Goal: Information Seeking & Learning: Learn about a topic

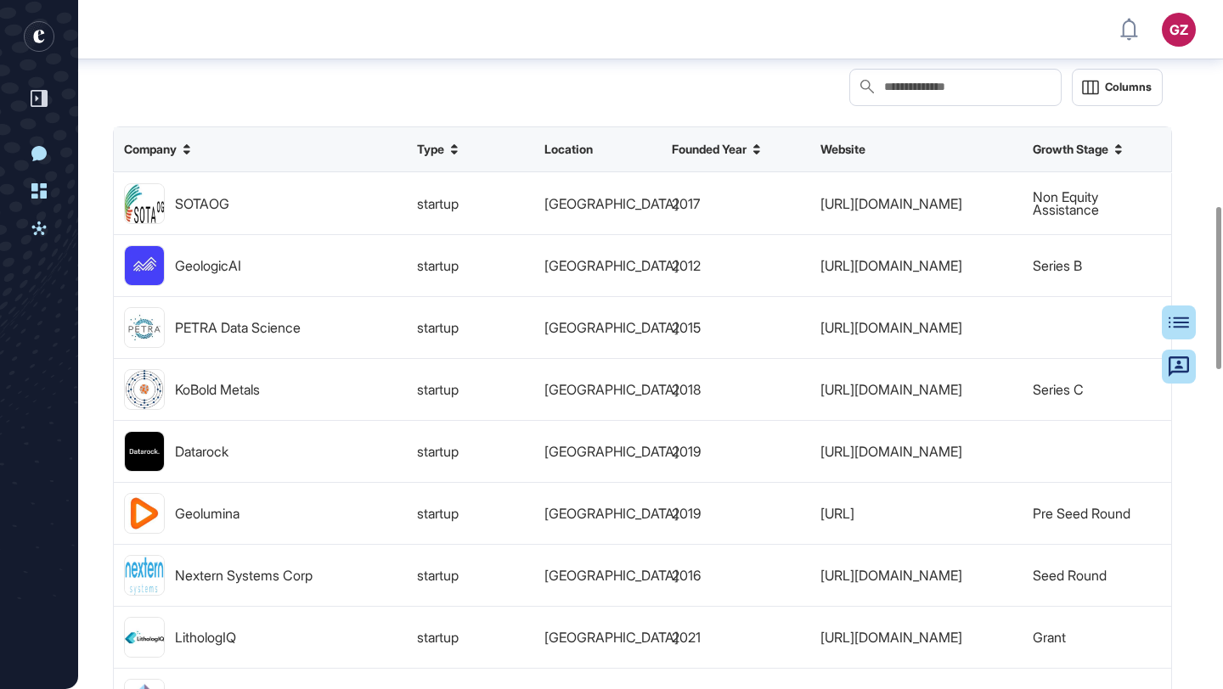
scroll to position [872, 0]
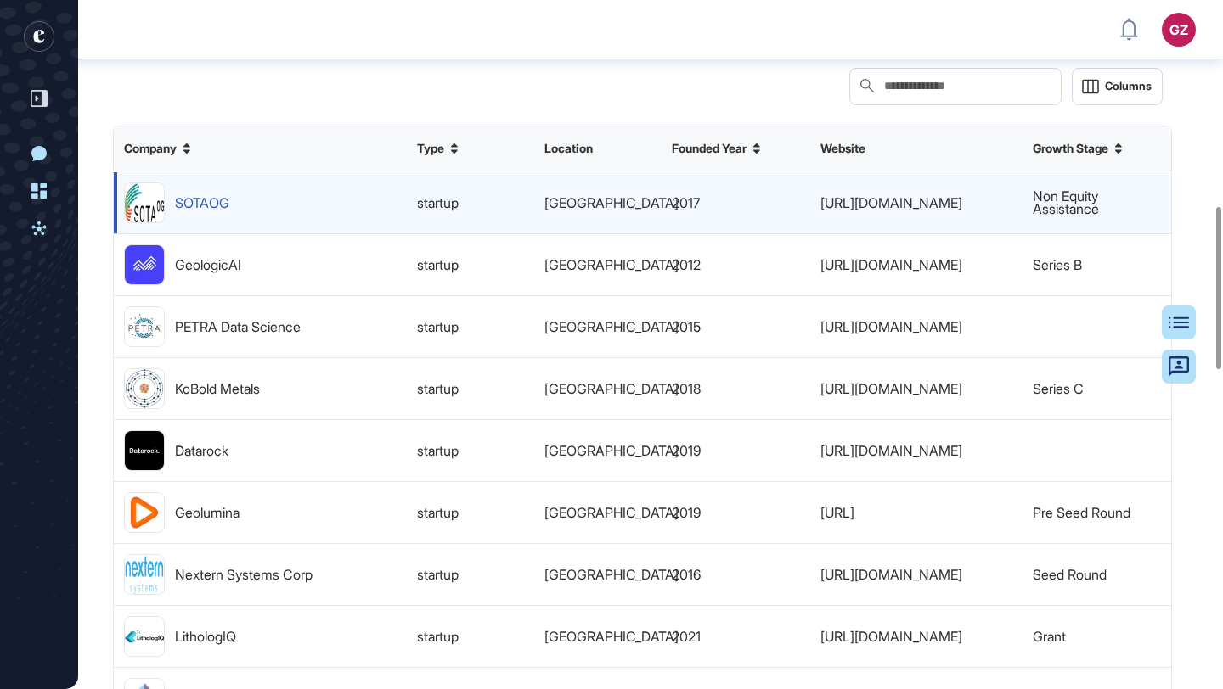
click at [217, 209] on div "SOTAOG" at bounding box center [202, 202] width 54 height 13
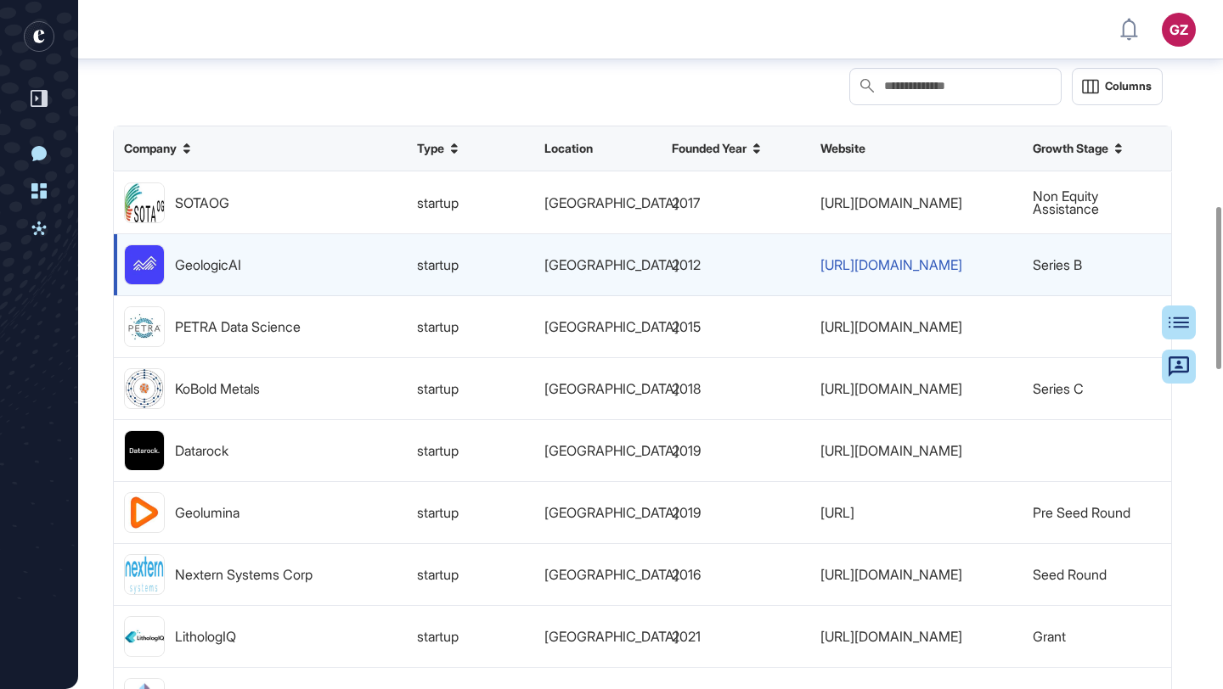
click at [857, 271] on link "[URL][DOMAIN_NAME]" at bounding box center [891, 264] width 142 height 13
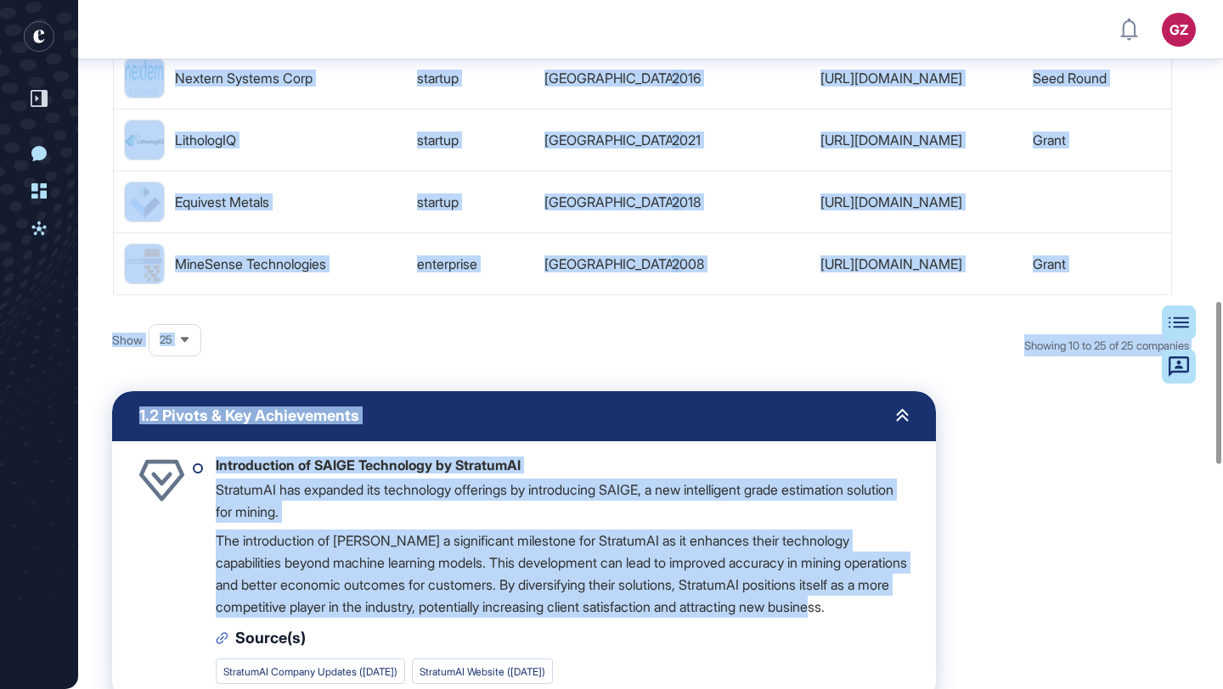
scroll to position [1274, 0]
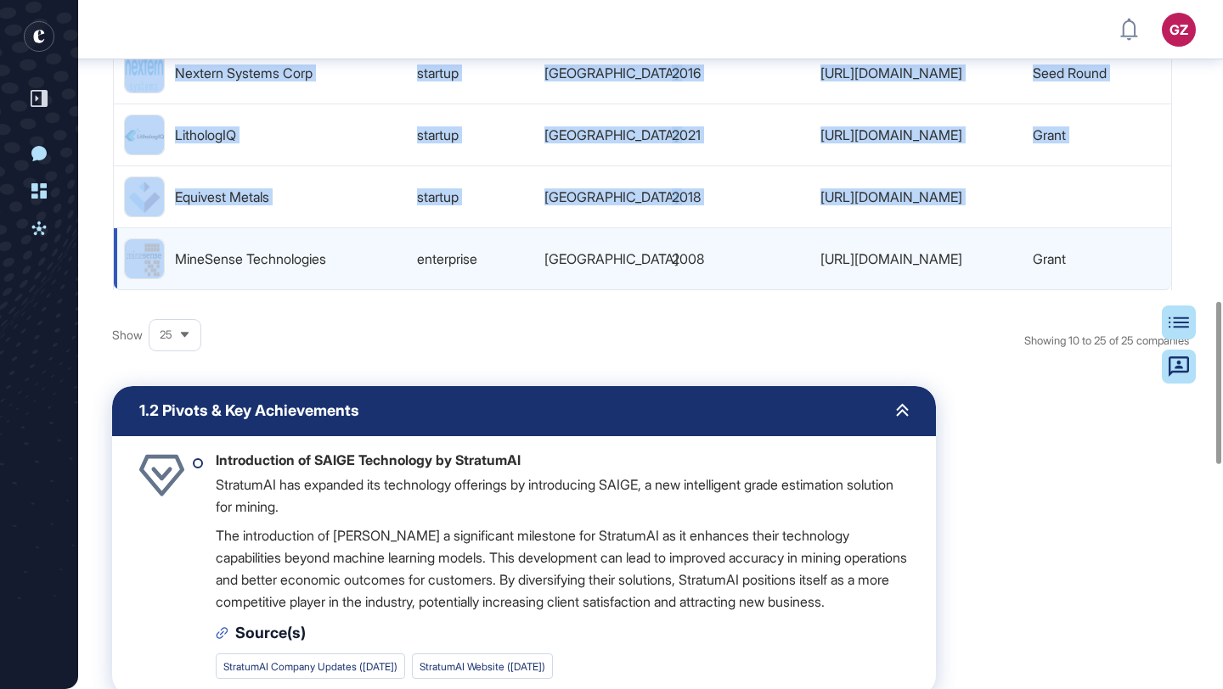
drag, startPoint x: 172, startPoint y: 256, endPoint x: 345, endPoint y: 318, distance: 184.0
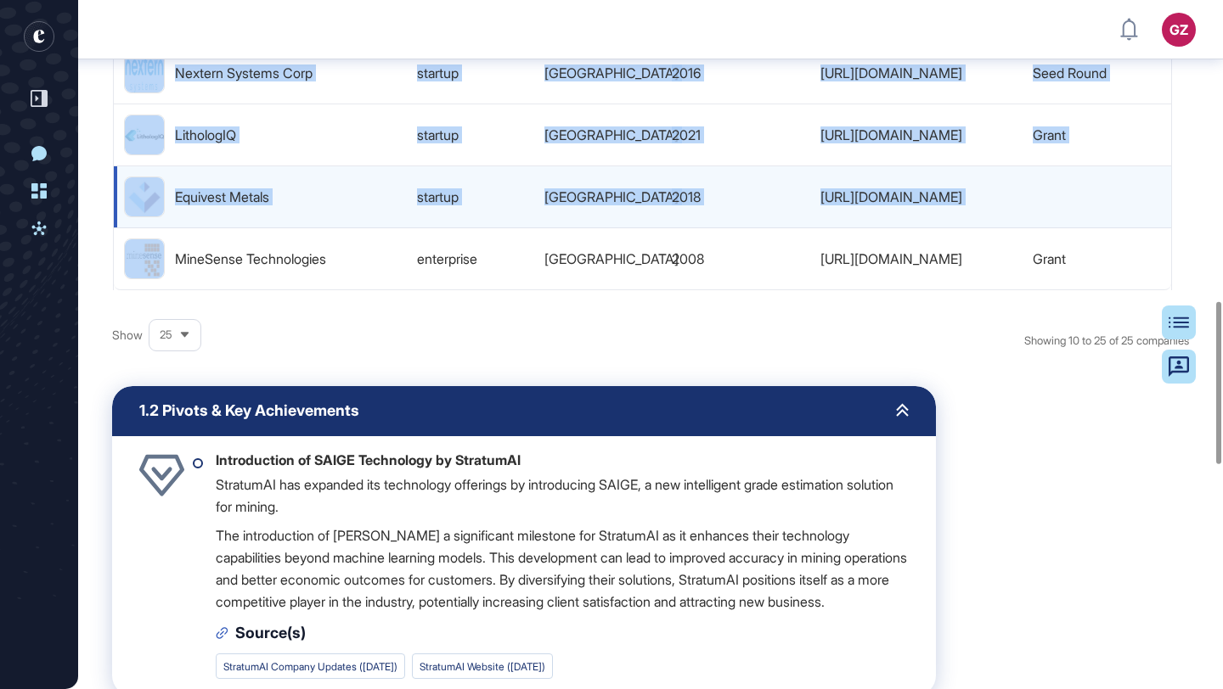
copy div "SOTAOG startup [GEOGRAPHIC_DATA] 2017 [URL][DOMAIN_NAME] Non Equity Assistance …"
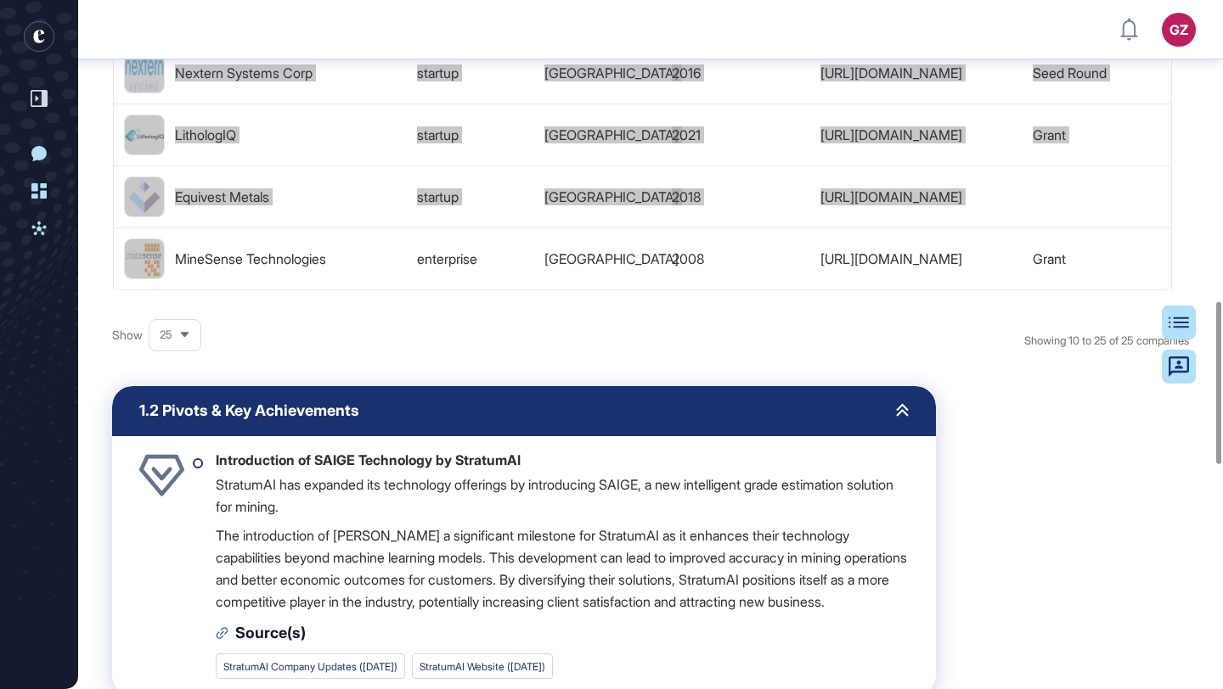
drag, startPoint x: 273, startPoint y: 237, endPoint x: 964, endPoint y: 5, distance: 728.1
click at [0, 0] on div "GZ Admin Dashboard Dashboard Profile My Content Request More Data New Conversat…" at bounding box center [611, 141] width 1223 height 2831
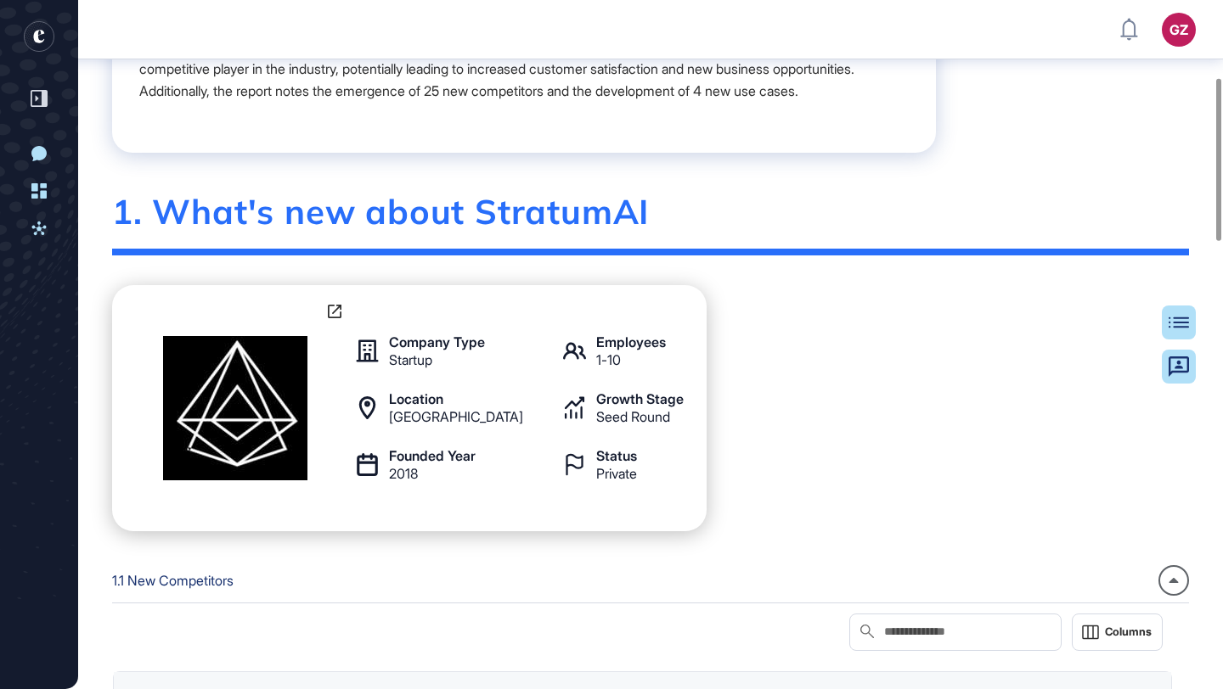
scroll to position [327, 0]
click at [339, 318] on icon at bounding box center [335, 311] width 14 height 14
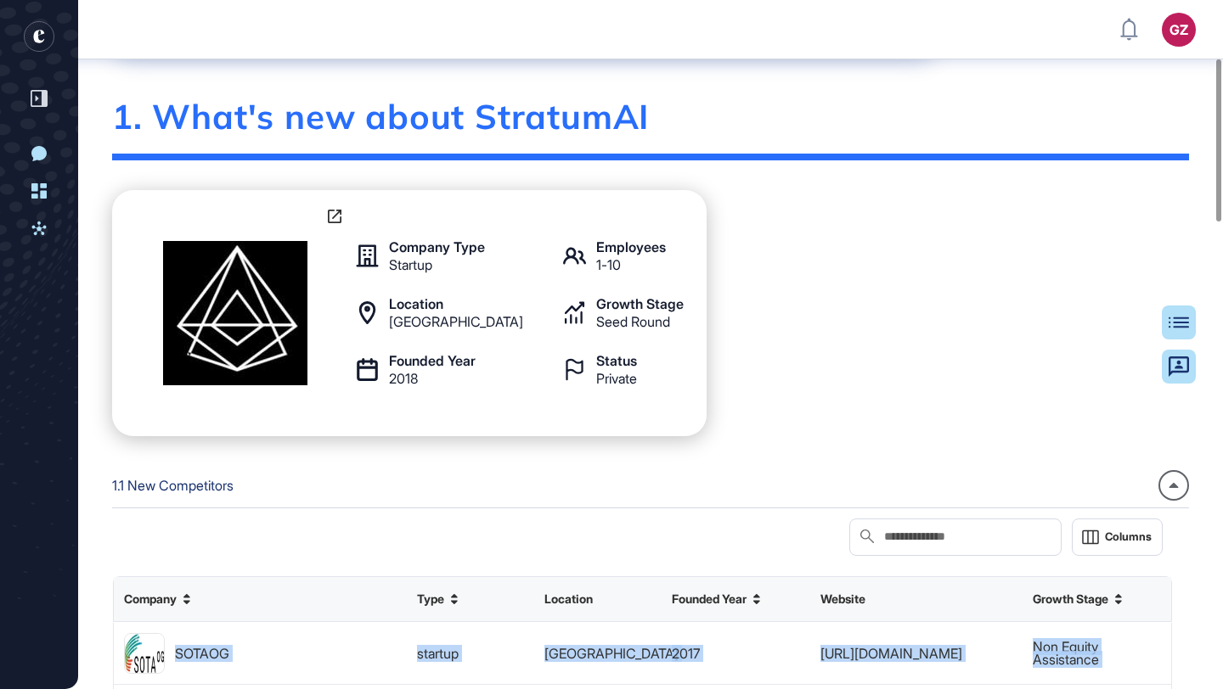
scroll to position [93, 0]
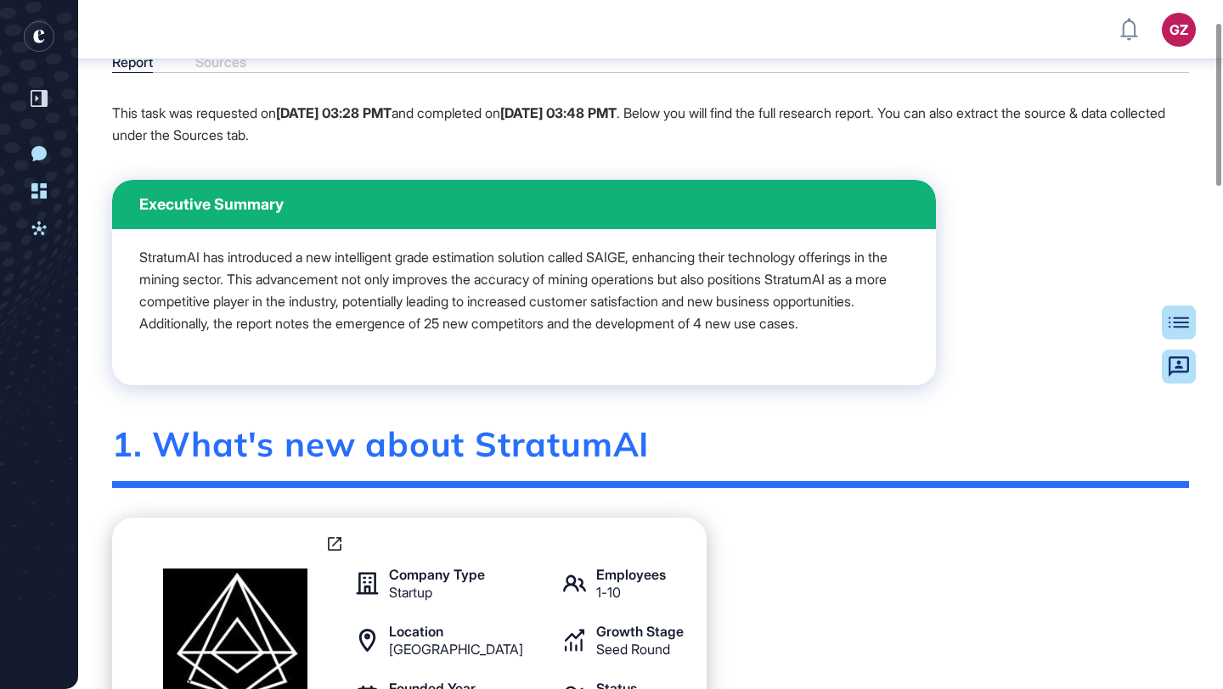
click at [621, 325] on p "StratumAI has introduced a new intelligent grade estimation solution called SAI…" at bounding box center [523, 290] width 769 height 88
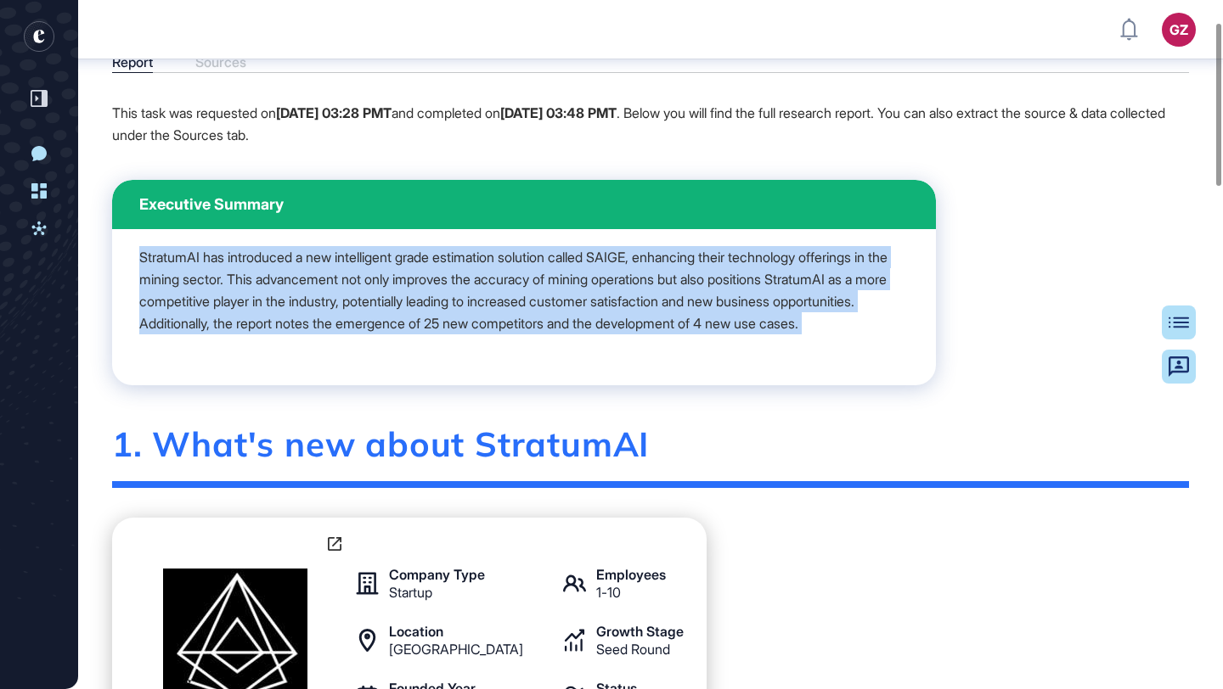
click at [621, 325] on p "StratumAI has introduced a new intelligent grade estimation solution called SAI…" at bounding box center [523, 290] width 769 height 88
copy div "StratumAI has introduced a new intelligent grade estimation solution called SAI…"
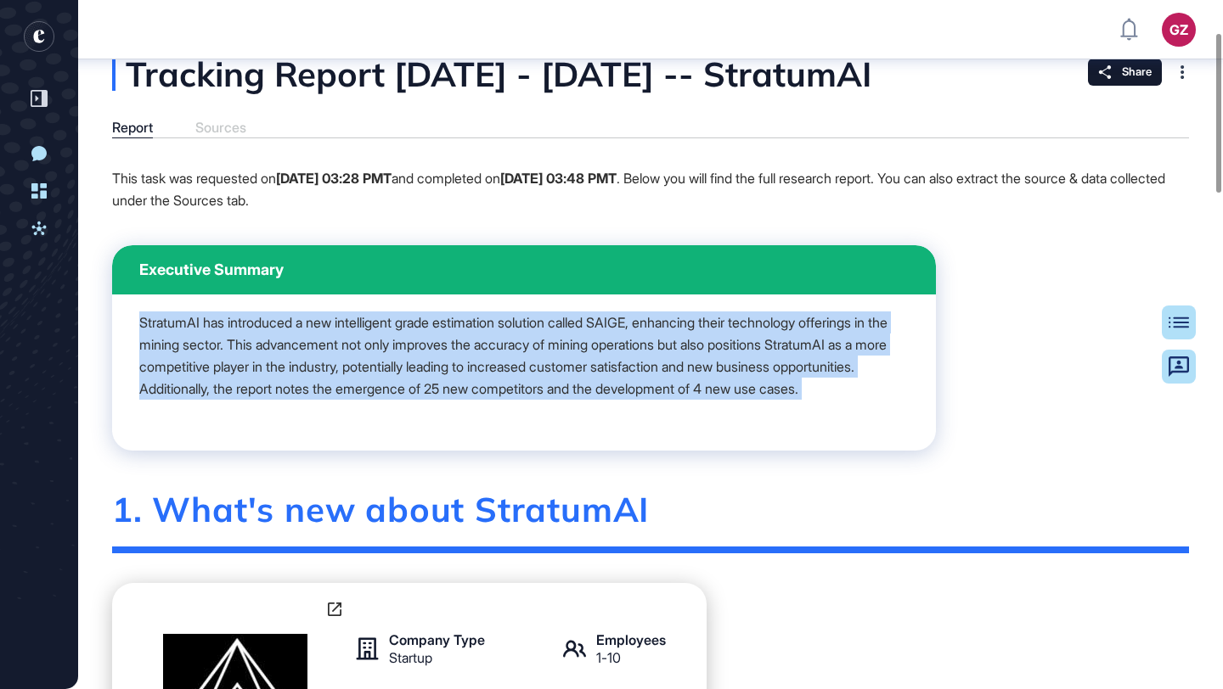
scroll to position [0, 0]
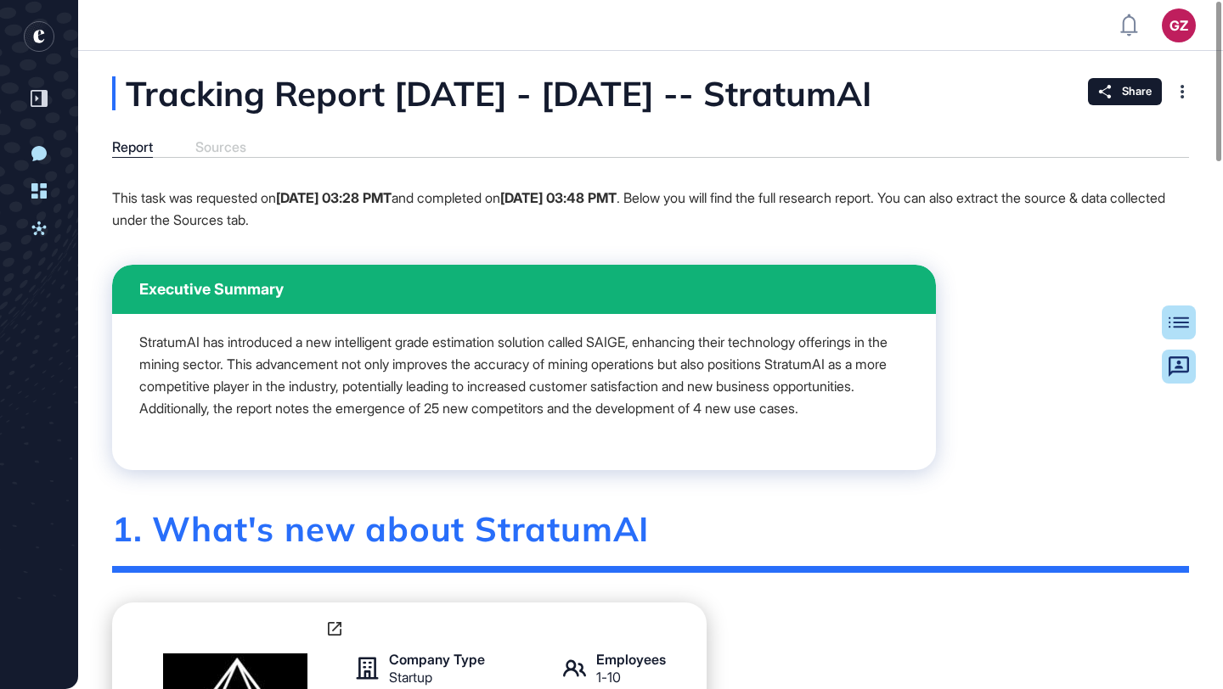
click at [772, 158] on div "Report Sources" at bounding box center [650, 148] width 1077 height 19
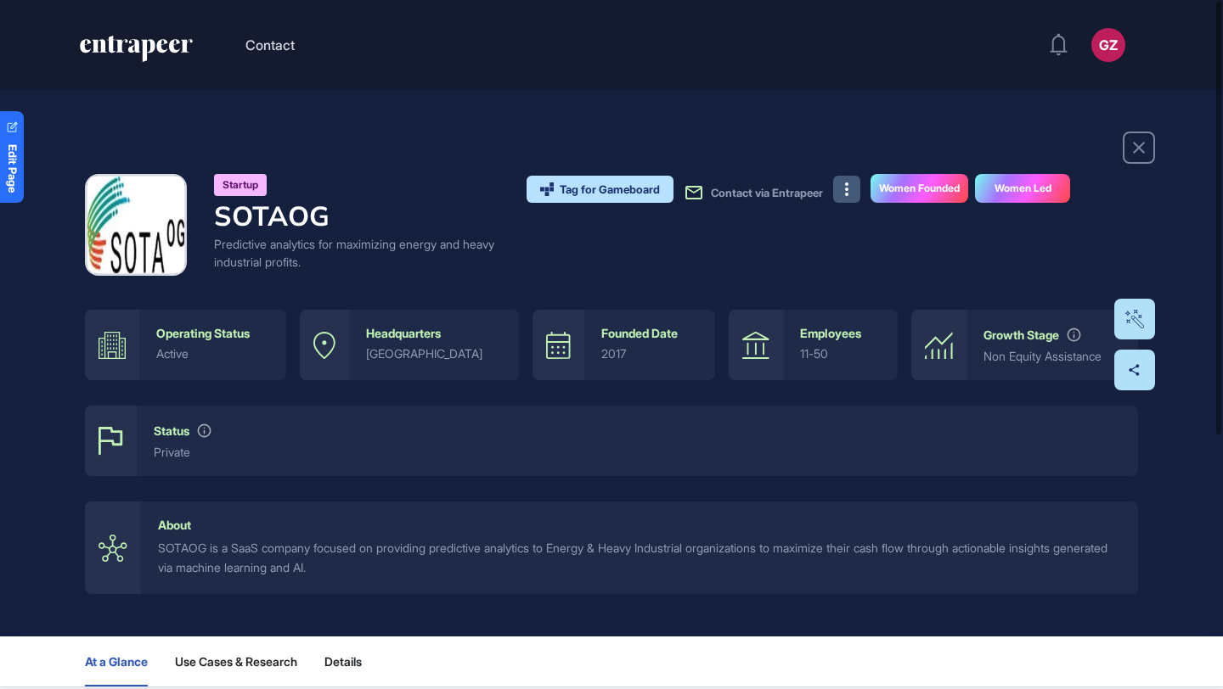
click at [838, 197] on button at bounding box center [846, 189] width 27 height 27
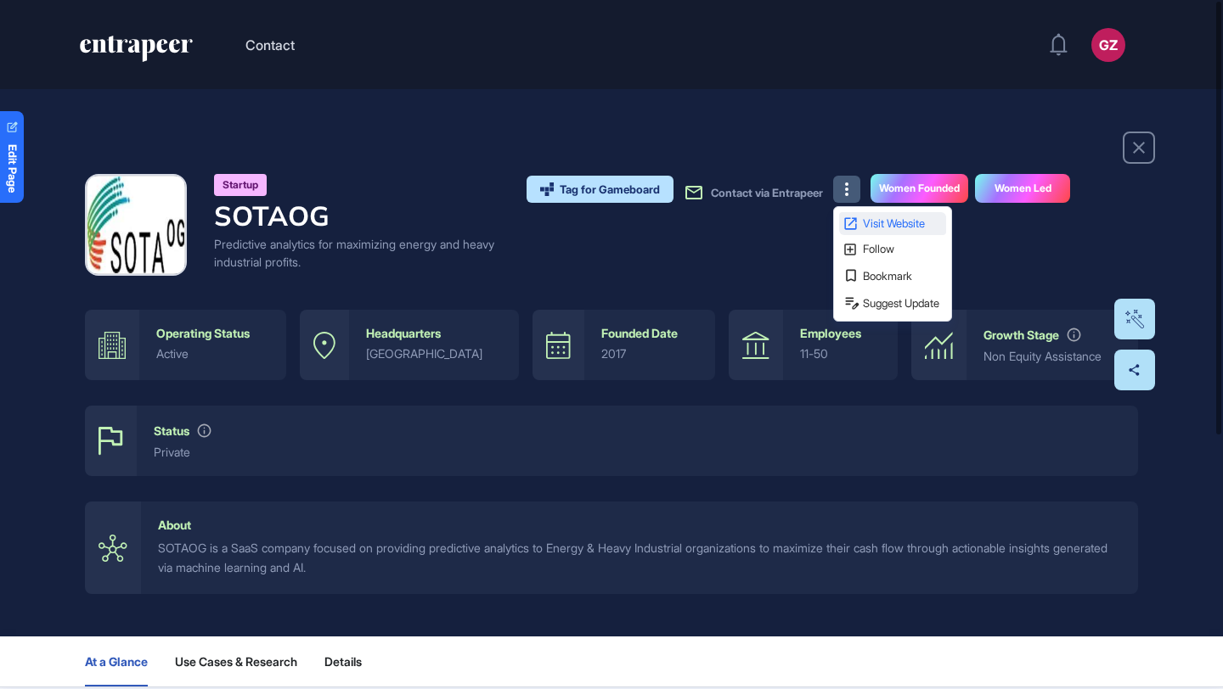
click at [846, 219] on icon at bounding box center [850, 224] width 16 height 16
